Goal: Unclear

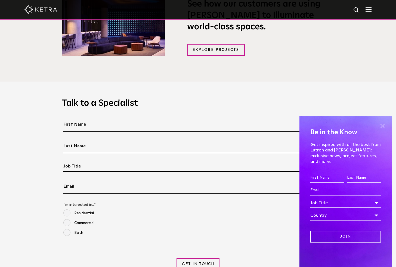
scroll to position [514, 0]
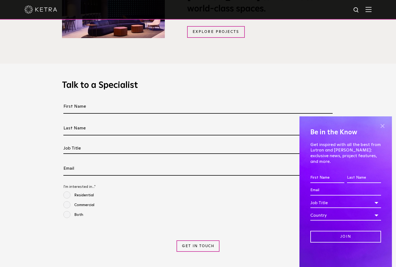
click at [385, 130] on span at bounding box center [382, 126] width 8 height 8
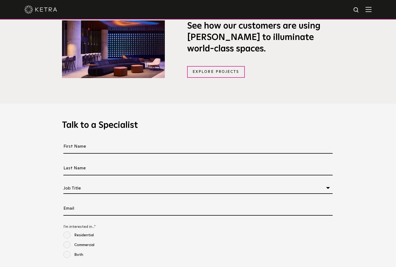
scroll to position [481, 0]
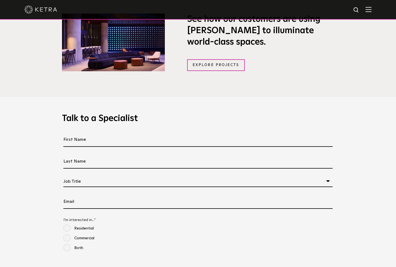
click at [328, 181] on div "Job Title" at bounding box center [197, 181] width 269 height 11
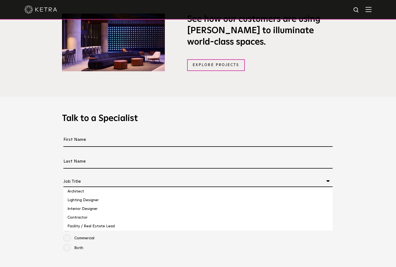
click at [328, 181] on div "Job Title" at bounding box center [197, 181] width 269 height 11
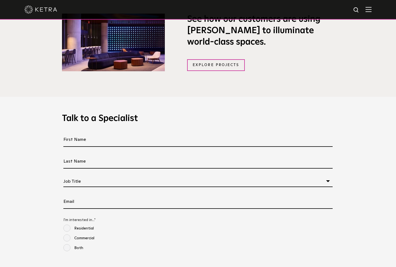
click at [328, 181] on div "Job Title" at bounding box center [197, 181] width 269 height 11
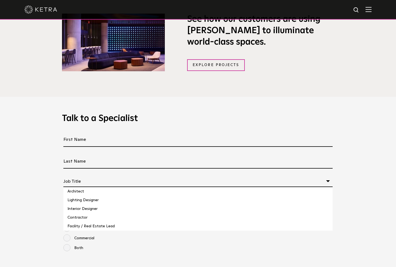
click at [328, 181] on div "Job Title" at bounding box center [197, 181] width 269 height 11
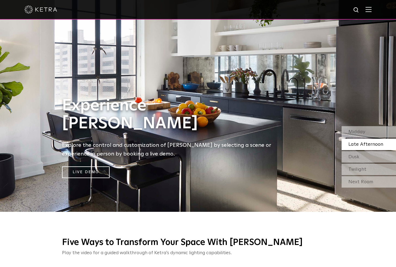
scroll to position [0, 0]
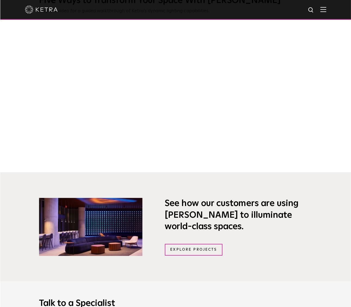
scroll to position [337, 0]
